Goal: Task Accomplishment & Management: Manage account settings

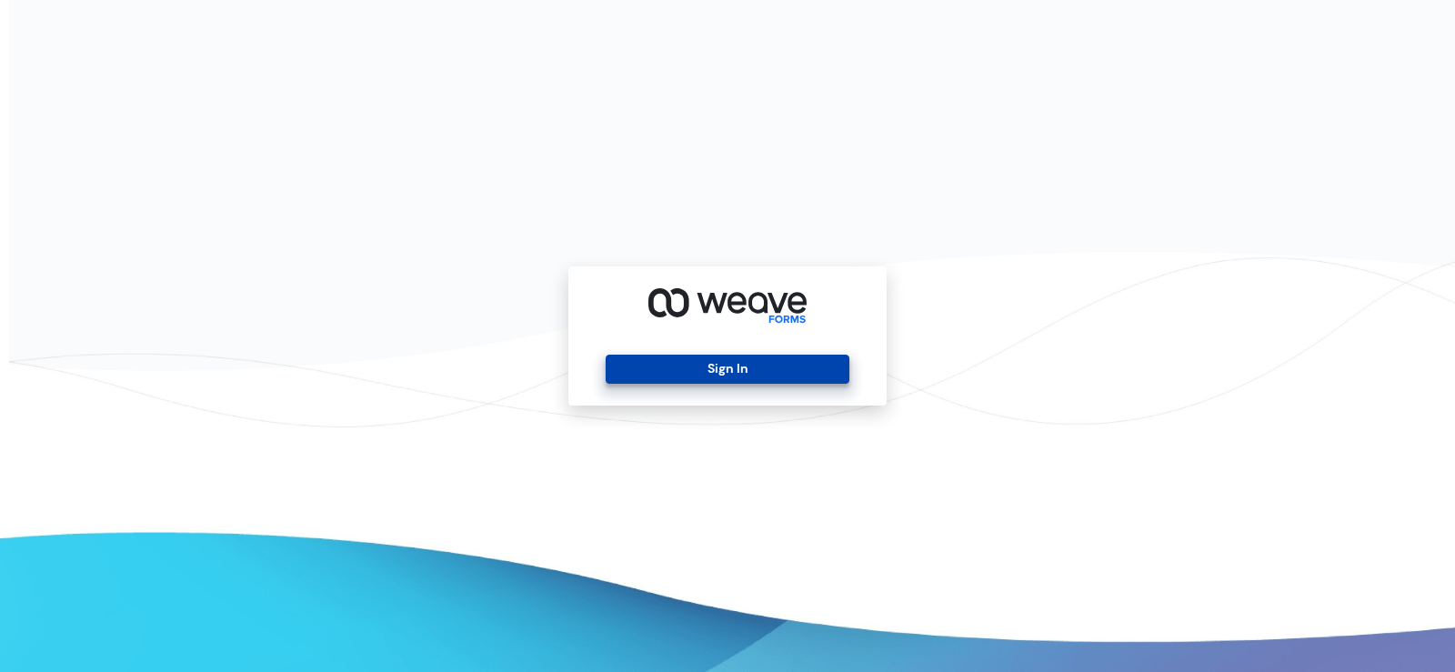
click at [782, 376] on button "Sign In" at bounding box center [727, 369] width 243 height 29
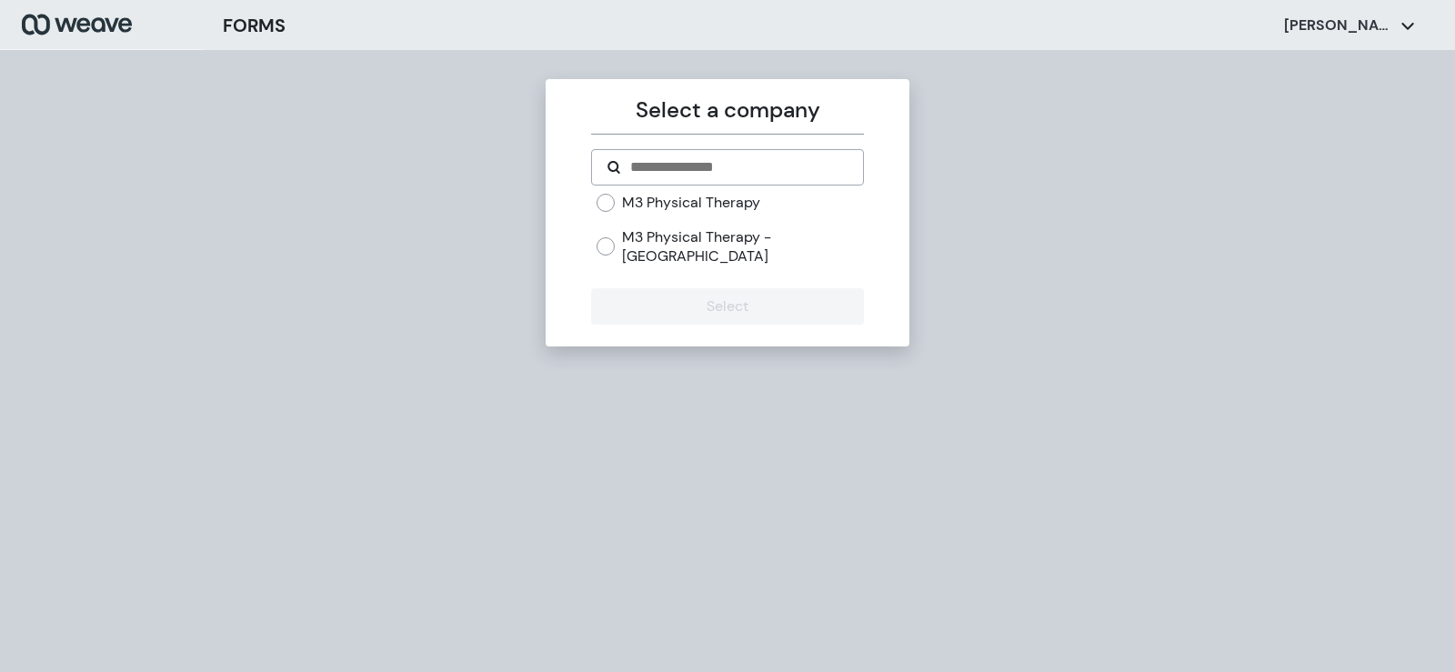
click at [921, 376] on div "Select a company M3 Physical Therapy M3 Physical Therapy - [GEOGRAPHIC_DATA] Se…" at bounding box center [727, 386] width 1455 height 672
click at [699, 202] on label "M3 Physical Therapy" at bounding box center [691, 203] width 138 height 20
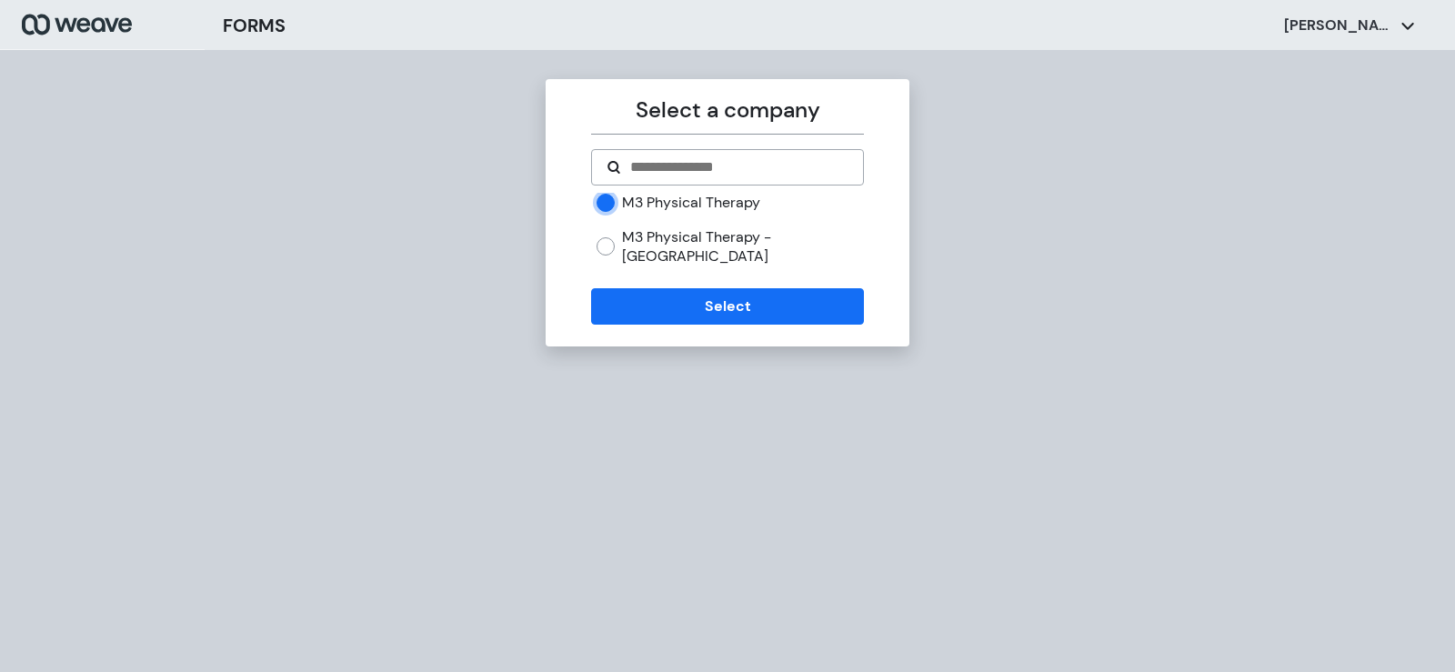
click at [704, 309] on div "Select a company M3 Physical Therapy M3 Physical Therapy - [GEOGRAPHIC_DATA] Se…" at bounding box center [728, 212] width 364 height 267
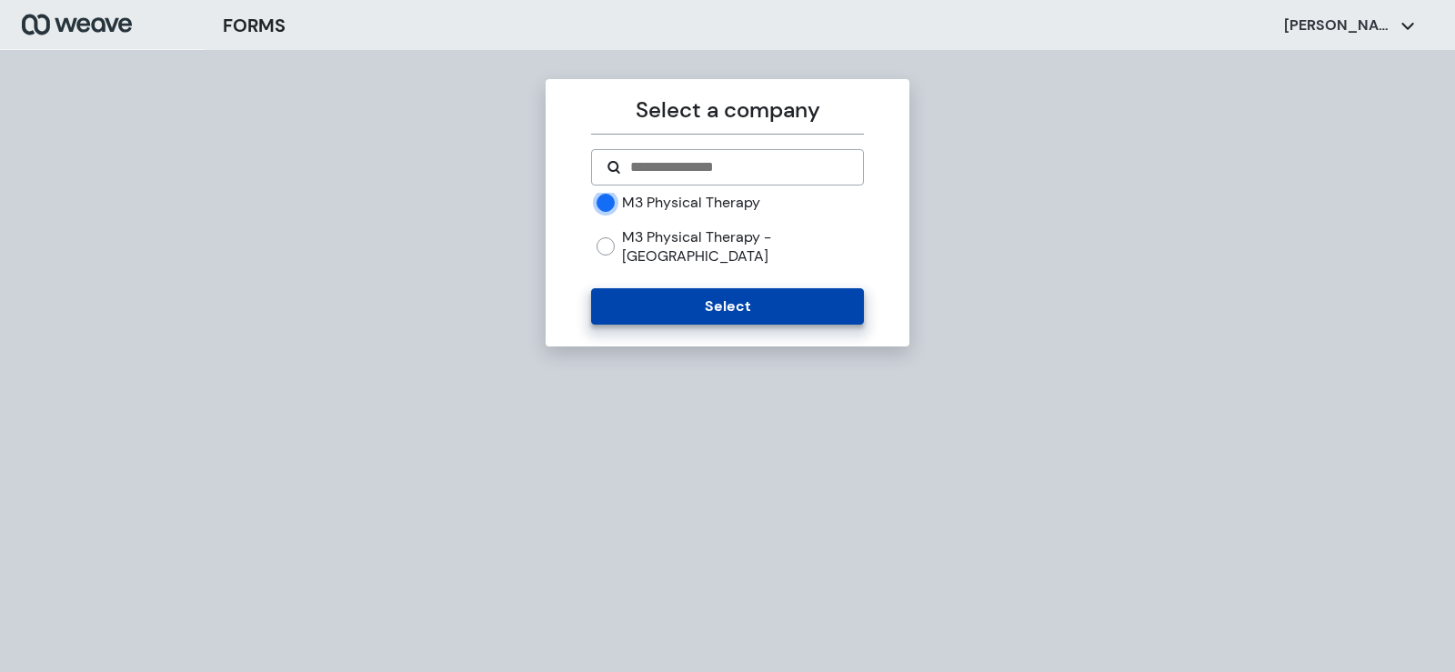
click at [709, 298] on button "Select" at bounding box center [727, 306] width 272 height 36
